Goal: Task Accomplishment & Management: Manage account settings

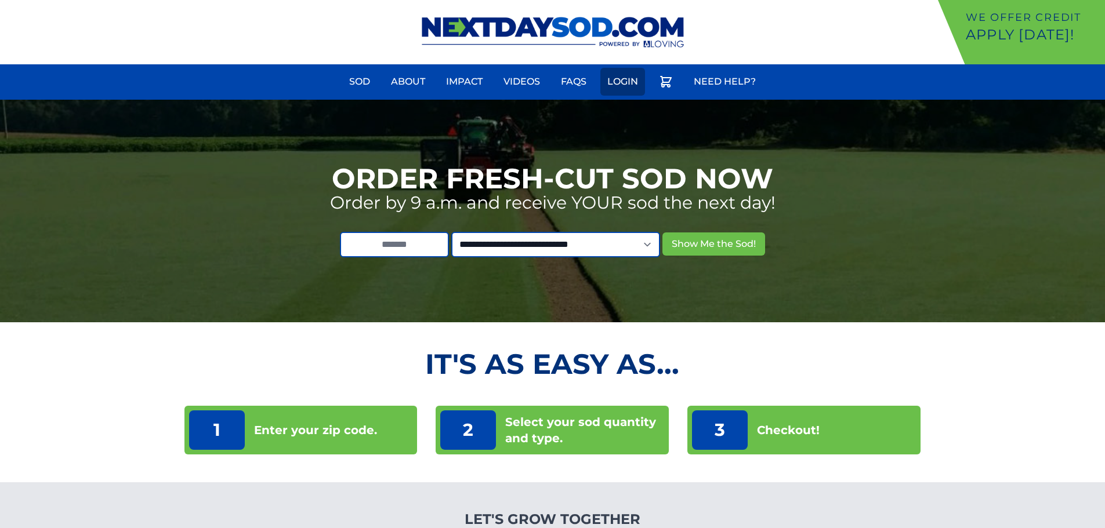
click at [629, 85] on link "Login" at bounding box center [622, 82] width 45 height 28
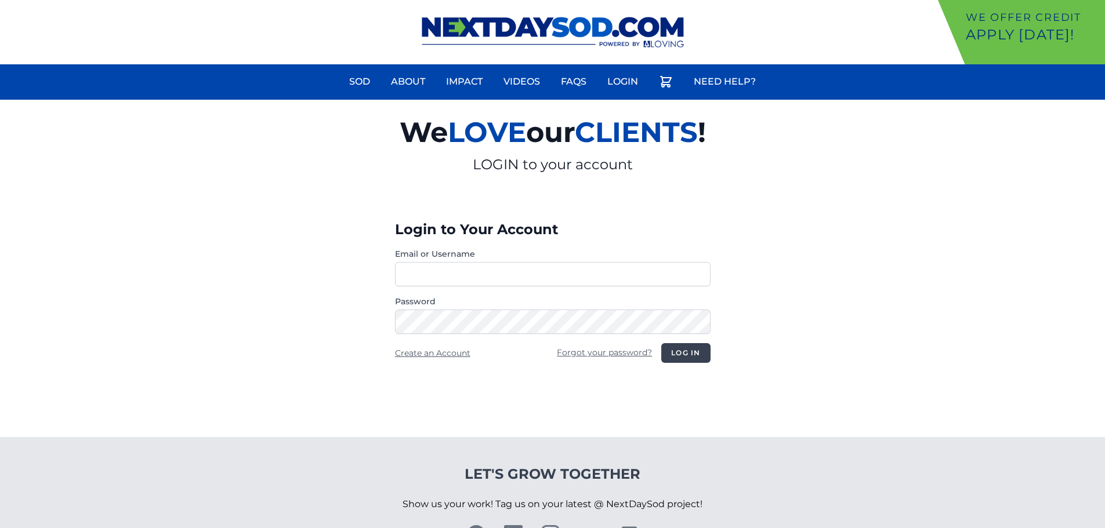
type input "**********"
click at [693, 349] on button "Log in" at bounding box center [685, 353] width 49 height 20
